Goal: Check status: Check status

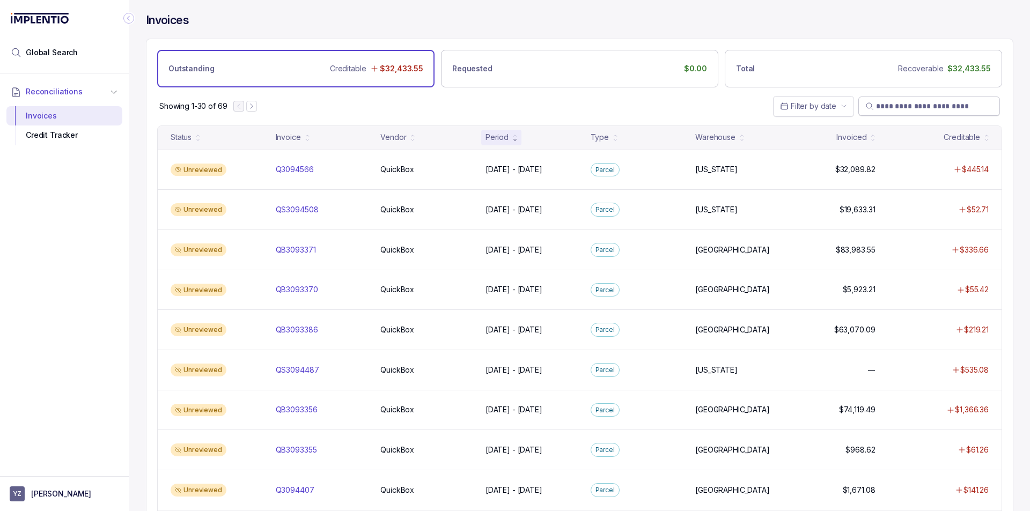
click at [897, 112] on span at bounding box center [929, 106] width 142 height 19
click at [904, 102] on input "search" at bounding box center [934, 106] width 117 height 11
paste input "*********"
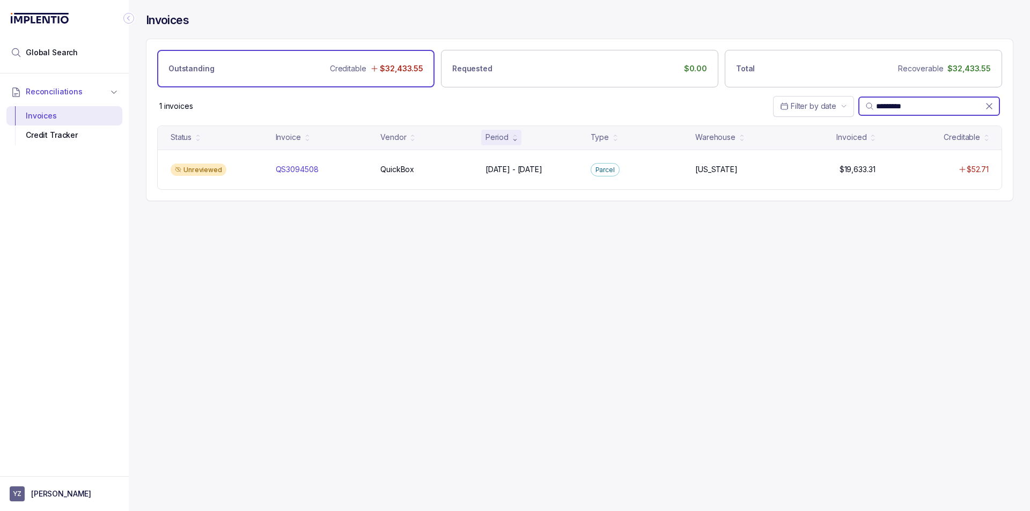
type input "*********"
drag, startPoint x: 902, startPoint y: 98, endPoint x: 923, endPoint y: 102, distance: 21.9
click at [921, 99] on span "*********" at bounding box center [929, 106] width 142 height 19
click at [633, 303] on div "Invoices Outstanding Creditable $32,433.55 Requested $0.00 Total Recoverable $3…" at bounding box center [575, 255] width 893 height 511
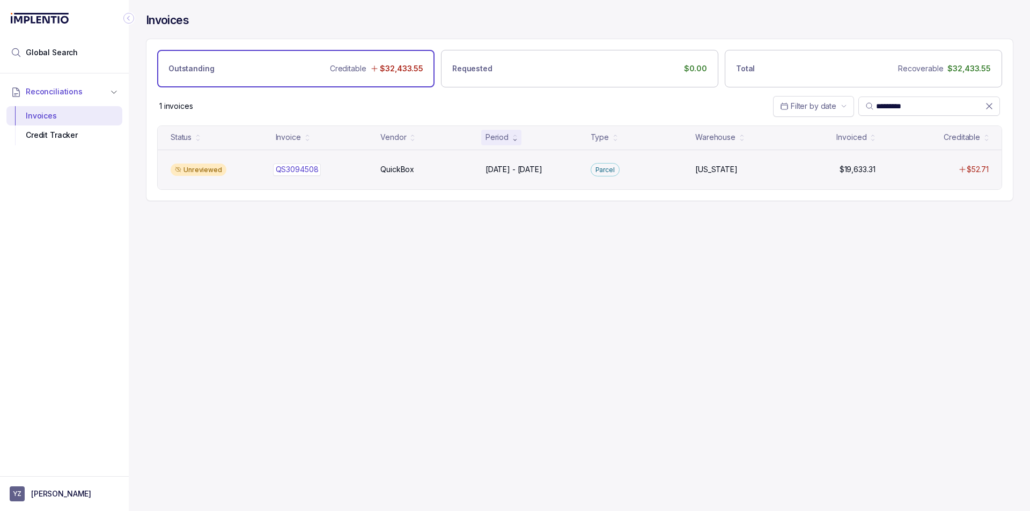
click at [299, 169] on div "QS3094508 QS3094508" at bounding box center [297, 169] width 43 height 11
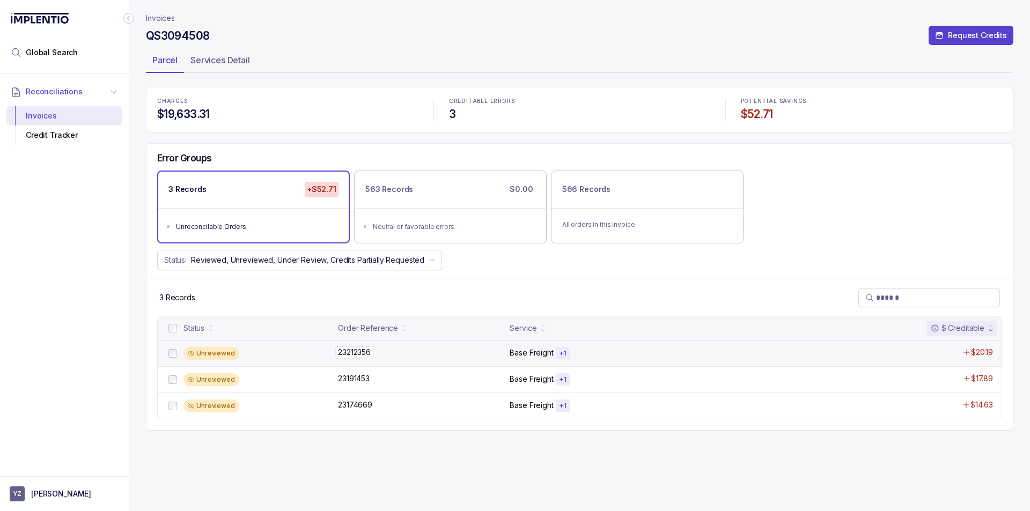
drag, startPoint x: 390, startPoint y: 346, endPoint x: 362, endPoint y: 351, distance: 28.3
click at [373, 347] on div "23212356 23212356" at bounding box center [420, 352] width 165 height 11
drag, startPoint x: 334, startPoint y: 353, endPoint x: 361, endPoint y: 357, distance: 27.6
click at [375, 353] on div "Unreviewed 23212356 23212356 Base Freight + 1 $20.19" at bounding box center [579, 353] width 843 height 26
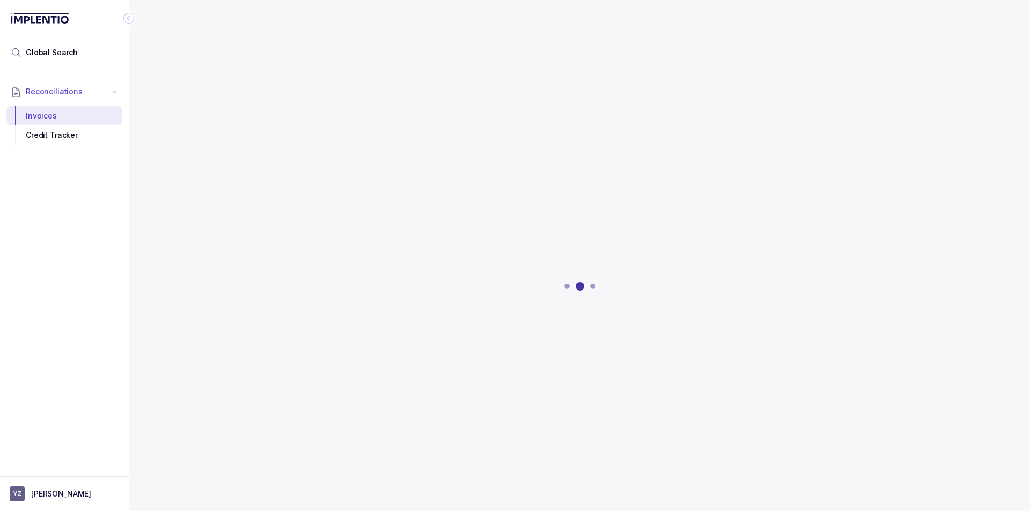
click at [357, 365] on div at bounding box center [579, 286] width 867 height 398
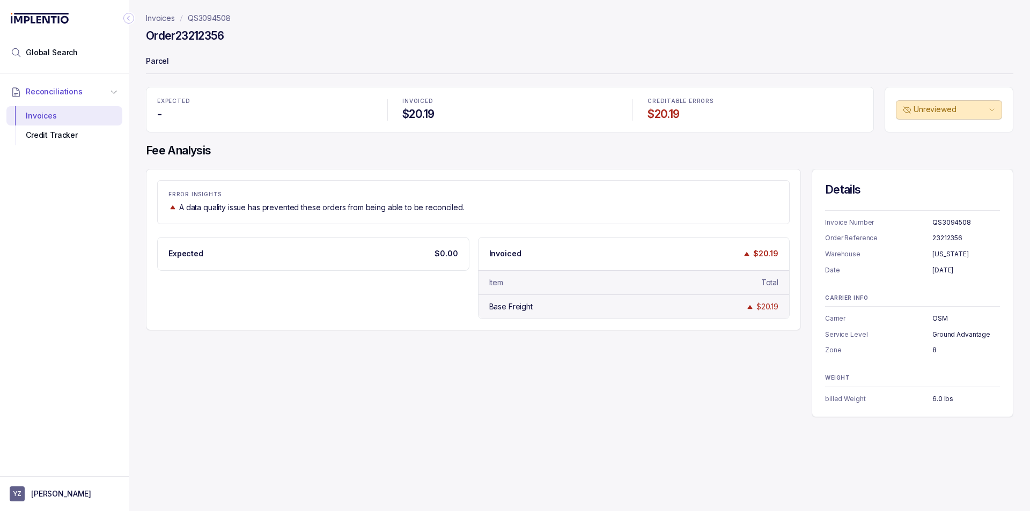
drag, startPoint x: 615, startPoint y: 308, endPoint x: 578, endPoint y: 307, distance: 37.6
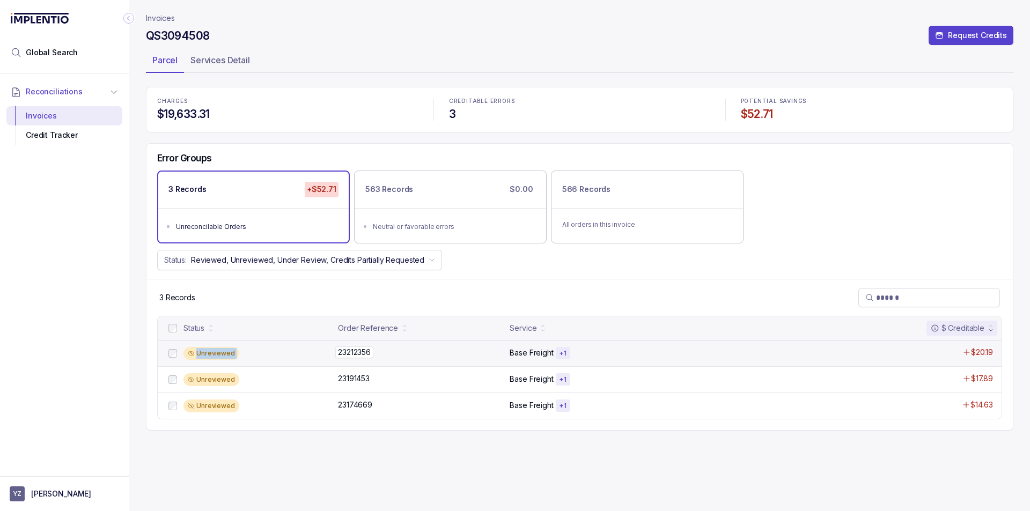
drag, startPoint x: 332, startPoint y: 352, endPoint x: 369, endPoint y: 351, distance: 37.0
click at [369, 351] on div "Unreviewed 23212356 23212356 Base Freight + 1 $20.19" at bounding box center [579, 353] width 843 height 26
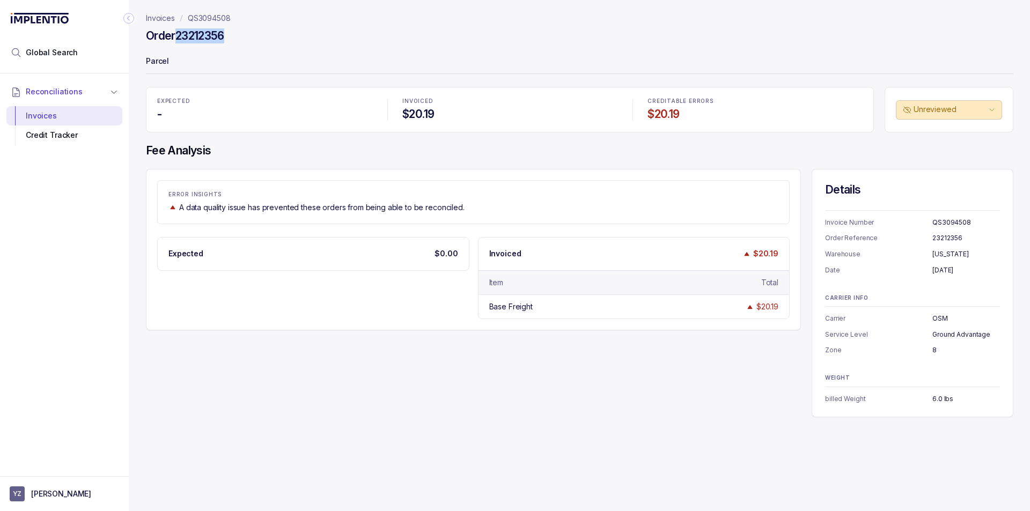
drag, startPoint x: 229, startPoint y: 40, endPoint x: 181, endPoint y: 41, distance: 48.3
click at [181, 41] on h4 "Order 23212356" at bounding box center [185, 35] width 78 height 15
click at [546, 433] on div "Invoices QS3094508 Order 23212356 Parcel EXPECTED - INVOICED $20.19 CREDITABLE …" at bounding box center [575, 255] width 893 height 511
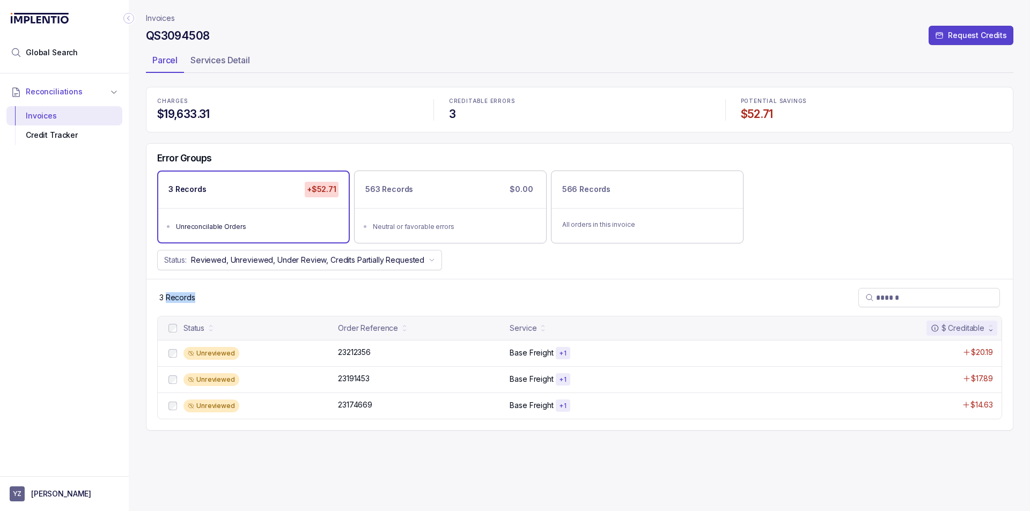
drag, startPoint x: 166, startPoint y: 300, endPoint x: 233, endPoint y: 299, distance: 67.0
click at [233, 304] on div "3 Records" at bounding box center [579, 297] width 866 height 37
click at [217, 298] on div "3 Records" at bounding box center [579, 297] width 866 height 37
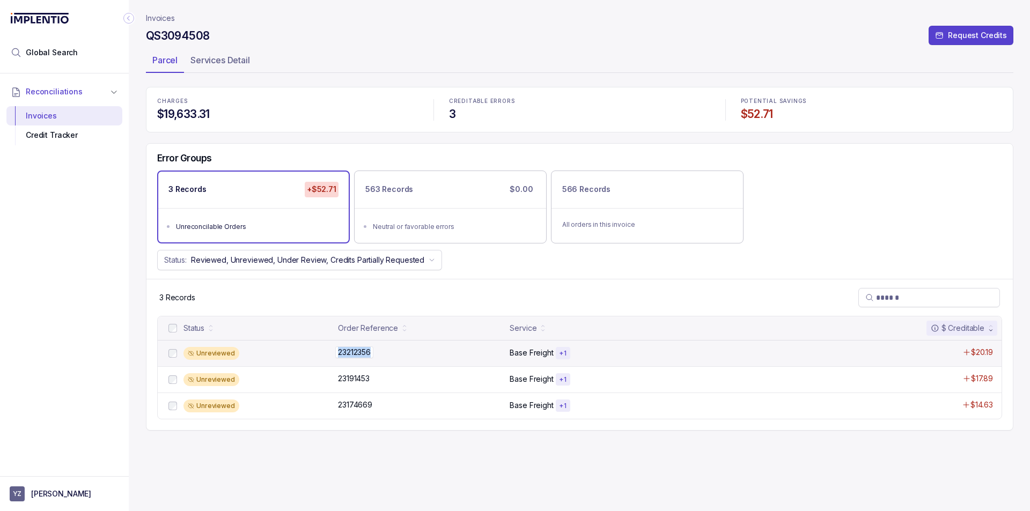
drag, startPoint x: 384, startPoint y: 352, endPoint x: 371, endPoint y: 353, distance: 12.9
click at [372, 353] on div "23212356 23212356" at bounding box center [420, 352] width 165 height 11
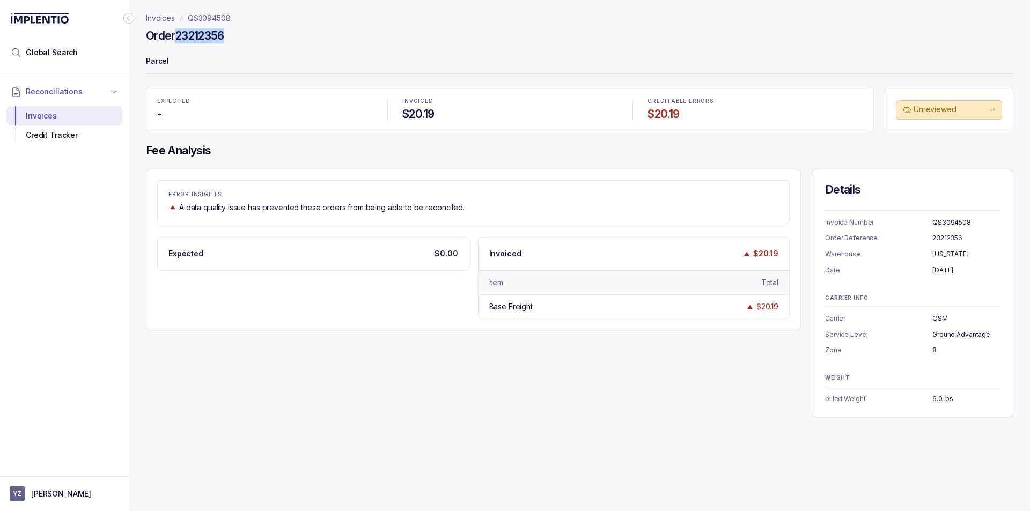
drag, startPoint x: 231, startPoint y: 33, endPoint x: 177, endPoint y: 32, distance: 53.1
click at [177, 32] on div "Order 23212356" at bounding box center [579, 37] width 867 height 19
copy h4 "23212356"
